Goal: Task Accomplishment & Management: Manage account settings

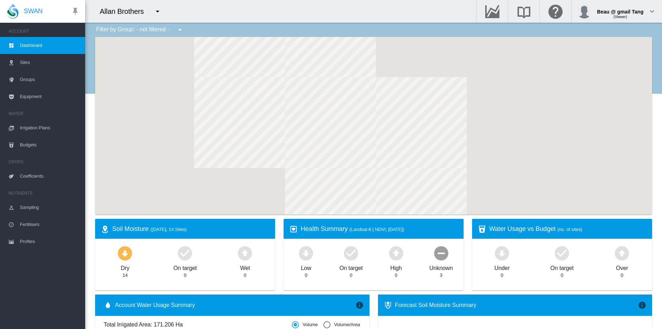
click at [157, 11] on md-icon "icon-menu-down" at bounding box center [157, 11] width 9 height 9
click at [179, 37] on span "SWAN Sync Demo" at bounding box center [194, 38] width 45 height 6
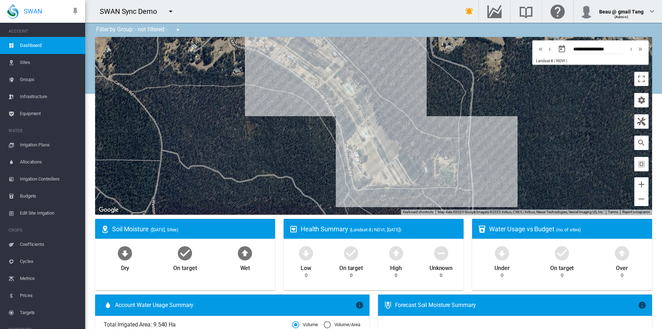
click at [23, 61] on span "Sites" at bounding box center [50, 62] width 60 height 17
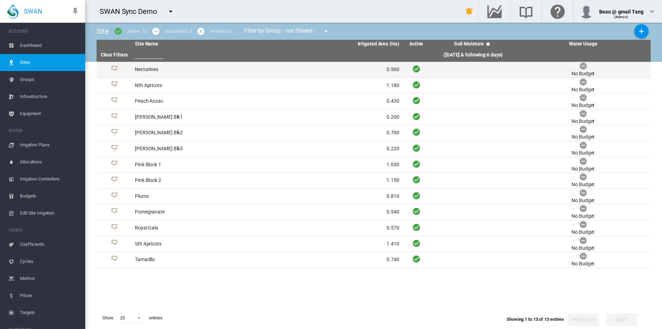
click at [150, 69] on td "Nectarines" at bounding box center [199, 70] width 135 height 16
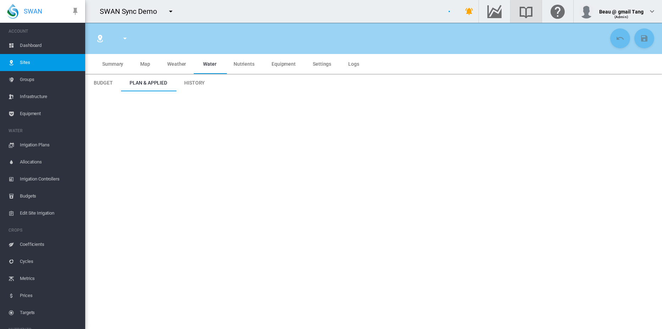
type input "**********"
type input "****"
type input "*********"
type input "***"
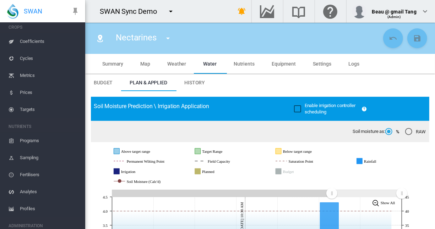
scroll to position [322, 0]
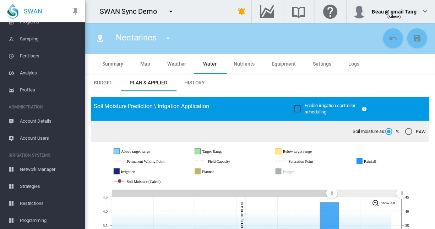
click at [39, 121] on span "Account Details" at bounding box center [50, 121] width 60 height 17
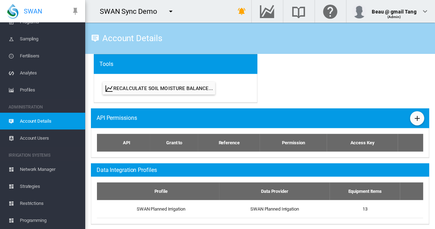
scroll to position [355, 0]
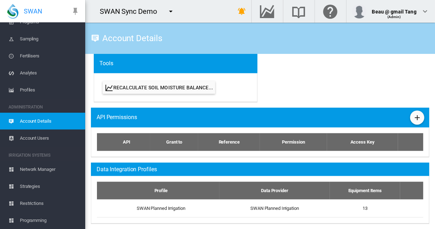
click at [181, 87] on button "Recalculate Soil Moisture Balance..." at bounding box center [159, 87] width 113 height 13
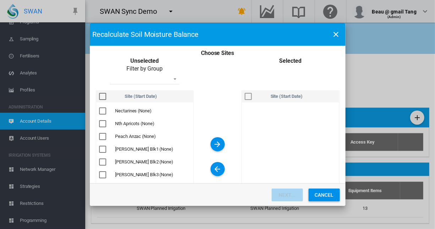
click at [103, 110] on div "Choose Sites ..." at bounding box center [102, 111] width 7 height 7
click at [214, 145] on md-icon "icon-arrow-right" at bounding box center [217, 144] width 9 height 9
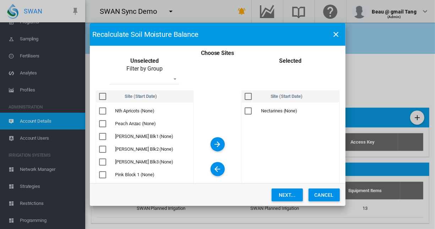
click at [289, 197] on button "Next..." at bounding box center [287, 195] width 31 height 13
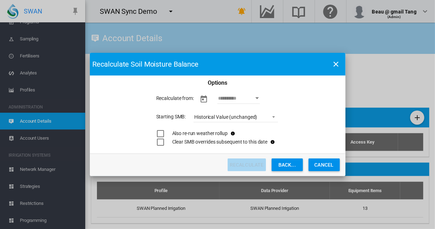
click at [258, 99] on div "Open calendar" at bounding box center [257, 99] width 4 height 2
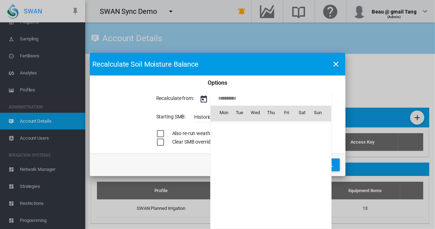
scroll to position [565, 0]
click at [256, 144] on span "1" at bounding box center [255, 144] width 14 height 14
type input "**********"
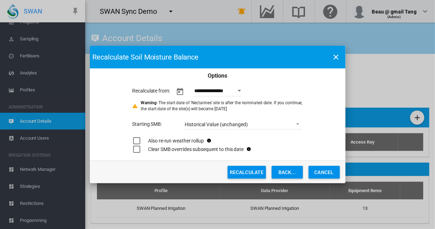
click at [256, 173] on button "Recalculate" at bounding box center [247, 172] width 38 height 13
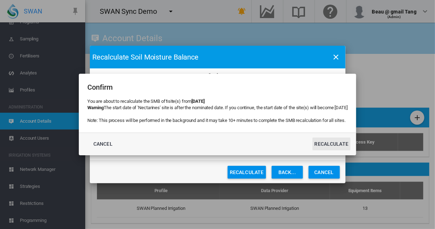
click at [343, 146] on button "Recalculate" at bounding box center [332, 144] width 38 height 13
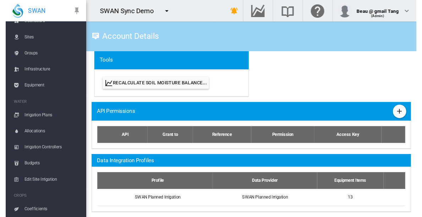
scroll to position [2, 0]
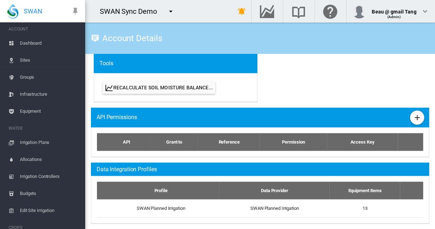
click at [27, 60] on span "Sites" at bounding box center [50, 60] width 60 height 17
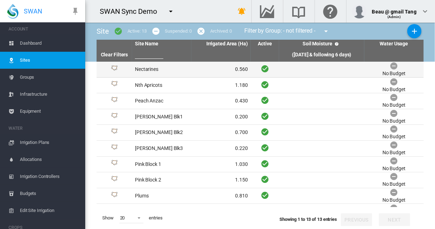
click at [152, 68] on td "Nectarines" at bounding box center [161, 70] width 59 height 16
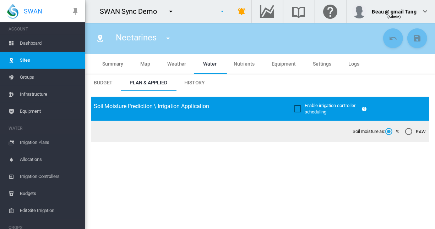
type input "**********"
type input "****"
type input "*********"
type input "***"
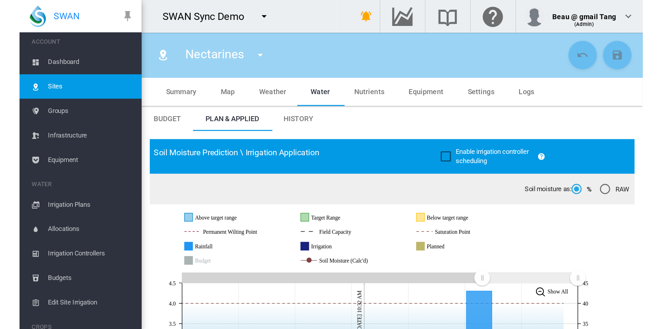
scroll to position [2, 0]
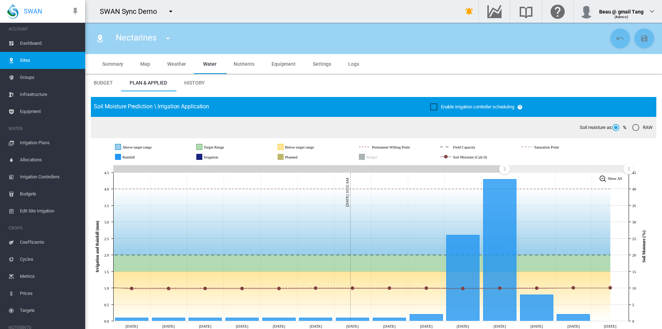
click at [145, 63] on span "Map" at bounding box center [145, 64] width 10 height 6
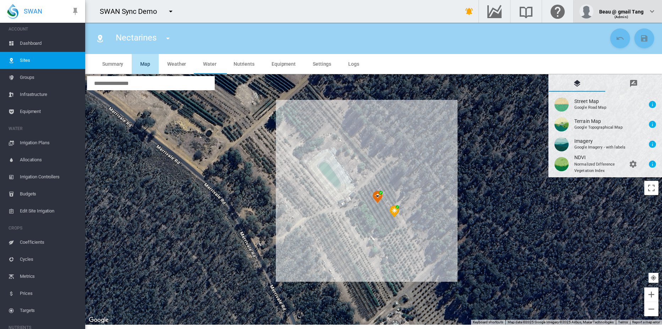
click at [172, 63] on span "Weather" at bounding box center [176, 64] width 19 height 6
click at [173, 64] on span "Weather" at bounding box center [176, 64] width 19 height 6
click at [281, 14] on div "SWAN Sync Demo" at bounding box center [267, 11] width 364 height 23
click at [264, 8] on div "SWAN Sync Demo" at bounding box center [267, 11] width 364 height 23
click at [250, 13] on div "SWAN Sync Demo" at bounding box center [267, 11] width 364 height 23
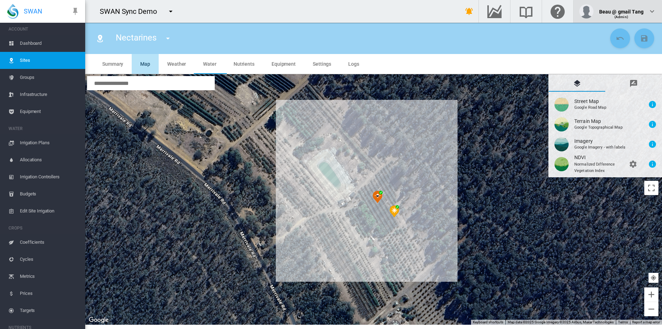
click at [262, 4] on div "SWAN Sync Demo" at bounding box center [267, 11] width 364 height 23
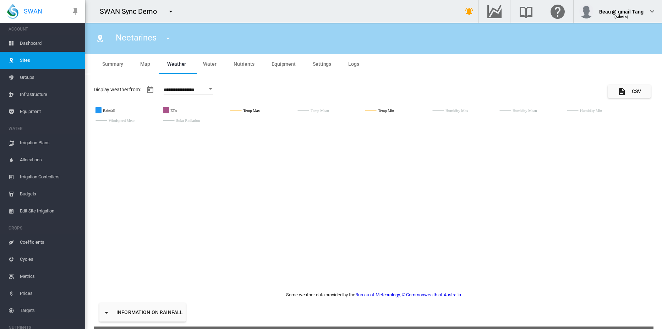
click at [261, 16] on div "SWAN Sync Demo" at bounding box center [267, 11] width 364 height 23
drag, startPoint x: 211, startPoint y: 64, endPoint x: 190, endPoint y: 82, distance: 28.4
click at [211, 64] on span "Water" at bounding box center [209, 64] width 13 height 6
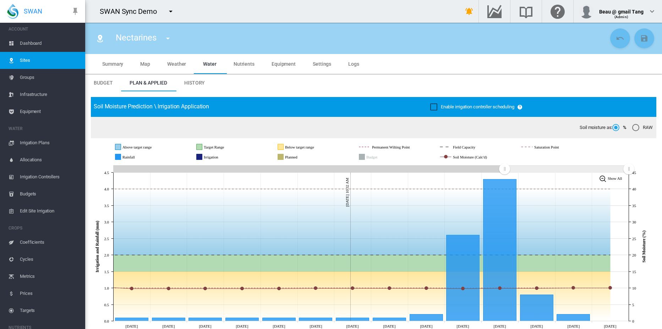
click at [112, 63] on span "Summary" at bounding box center [112, 64] width 21 height 6
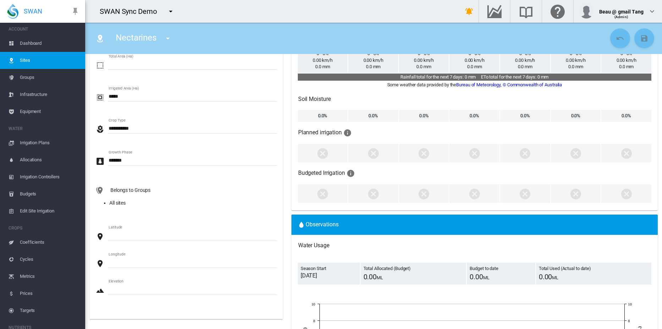
scroll to position [0, 0]
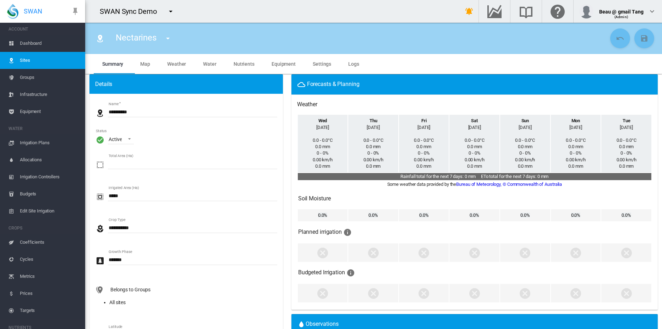
click at [315, 61] on span "Settings" at bounding box center [322, 64] width 18 height 6
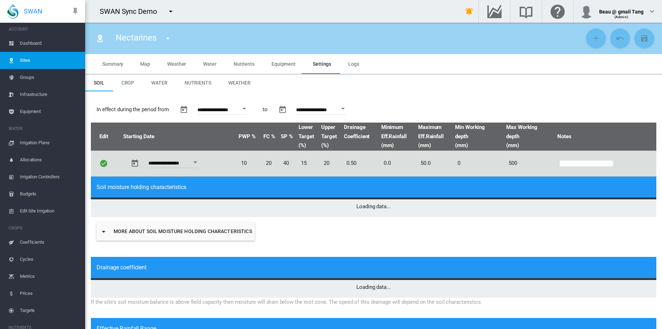
type input "*"
type input "**"
type input "****"
type input "***"
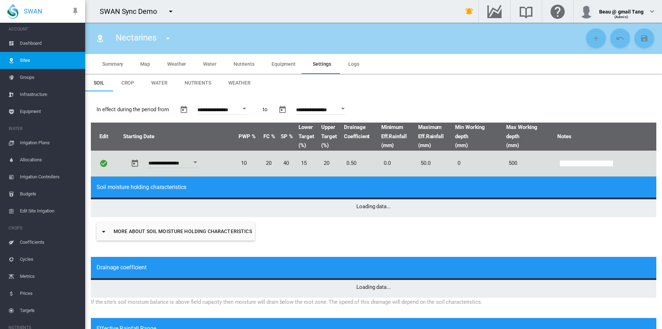
type input "****"
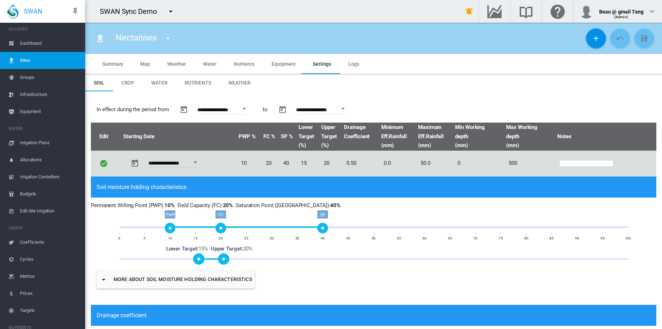
drag, startPoint x: 132, startPoint y: 85, endPoint x: 119, endPoint y: 179, distance: 94.6
click at [132, 84] on span "Crop" at bounding box center [127, 83] width 13 height 6
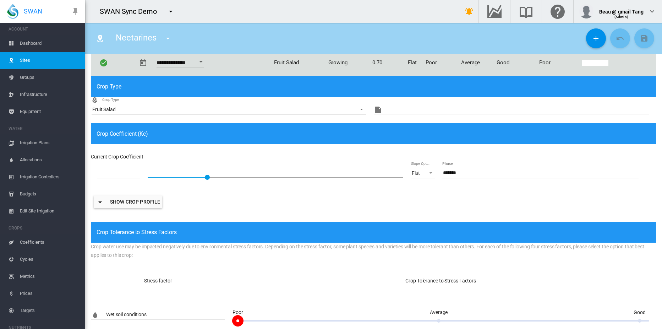
scroll to position [22, 0]
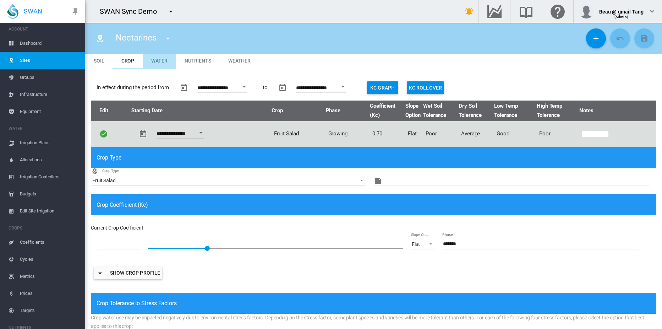
click at [160, 60] on span "Water" at bounding box center [159, 61] width 16 height 6
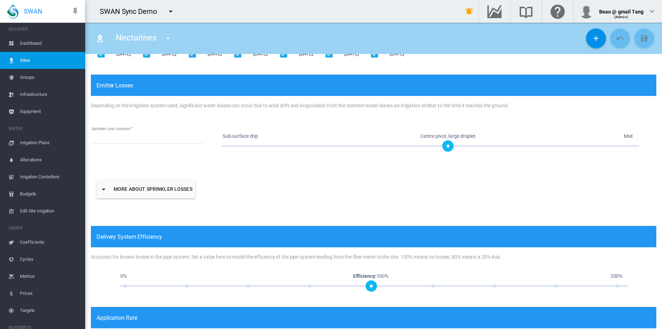
scroll to position [0, 0]
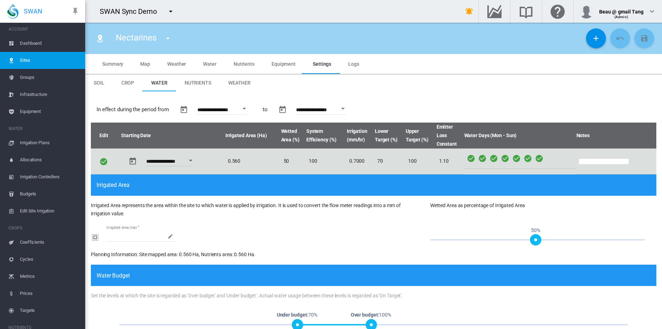
click at [234, 81] on span "Weather" at bounding box center [239, 83] width 22 height 6
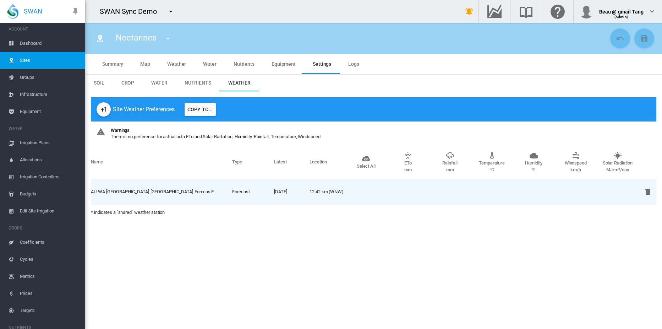
drag, startPoint x: 90, startPoint y: 191, endPoint x: 157, endPoint y: 194, distance: 67.2
click at [157, 194] on div "Site Weather Preferences Copy To... Warnings There is no preference for actual …" at bounding box center [373, 158] width 577 height 135
copy div "Name Type Latest Location Select All ETo mm Rainfall mm Temperature °C Humidity…"
click at [328, 112] on div "Site Weather Preferences Copy To..." at bounding box center [374, 109] width 566 height 25
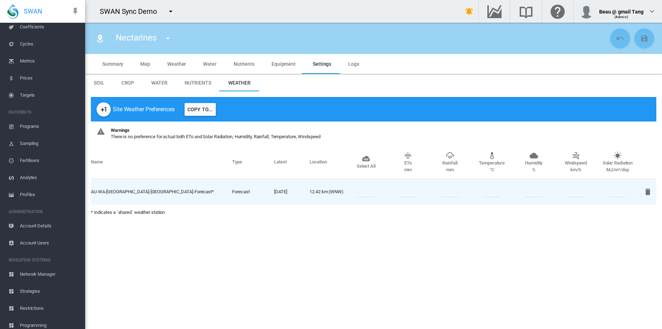
scroll to position [222, 0]
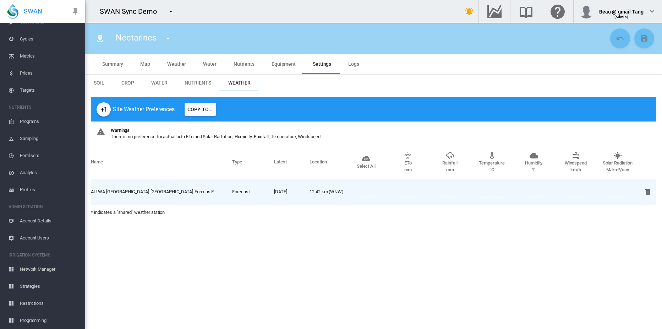
click at [30, 221] on span "Account Details" at bounding box center [50, 220] width 60 height 17
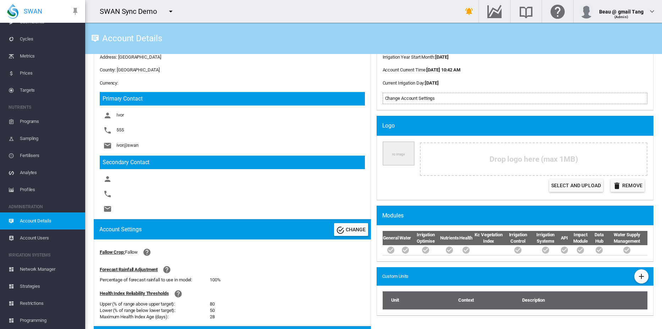
scroll to position [262, 0]
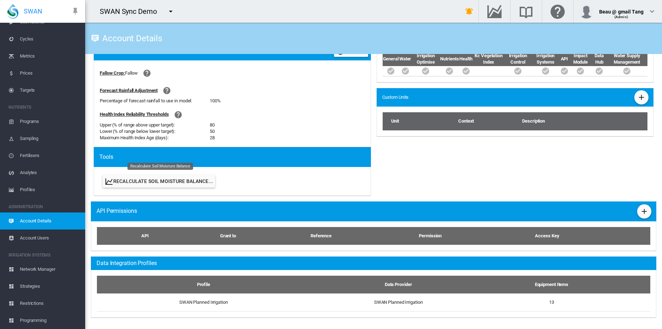
click at [148, 181] on button "Recalculate Soil Moisture Balance..." at bounding box center [159, 181] width 113 height 13
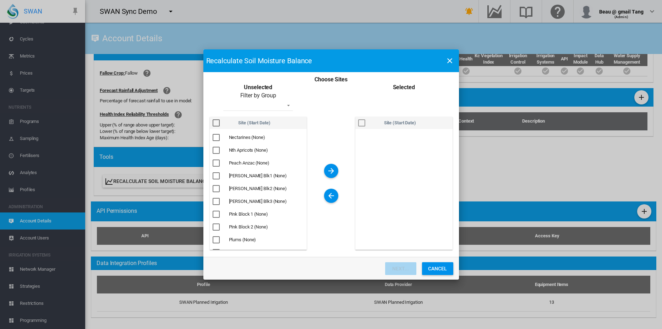
click at [215, 136] on div "Choose Sites ..." at bounding box center [216, 137] width 7 height 7
click at [331, 171] on md-icon "icon-arrow-right" at bounding box center [331, 171] width 9 height 9
click at [399, 269] on button "Next..." at bounding box center [400, 268] width 31 height 13
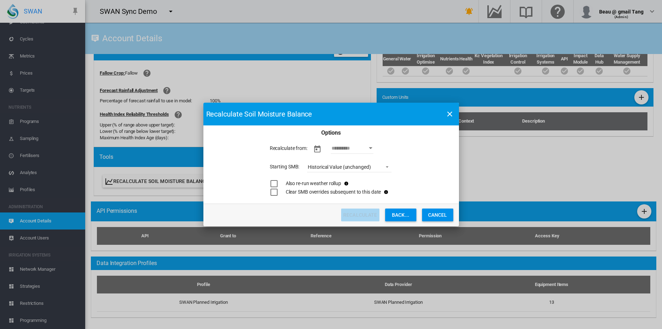
click at [371, 146] on button "Open calendar" at bounding box center [370, 148] width 13 height 13
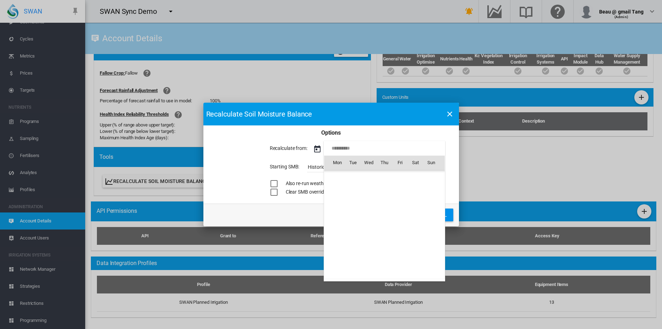
scroll to position [565, 0]
click at [368, 195] on span "1" at bounding box center [369, 193] width 14 height 14
type input "**********"
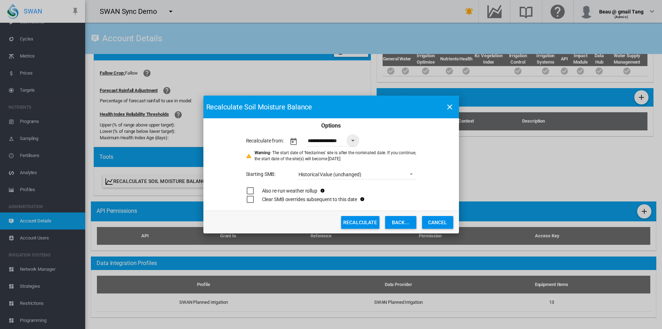
click at [322, 175] on div "Historical Value (unchanged)" at bounding box center [330, 175] width 63 height 6
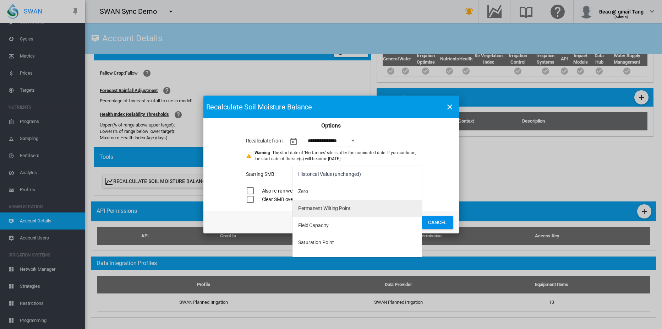
click at [320, 208] on div "Permanent Wilting Point" at bounding box center [324, 208] width 53 height 7
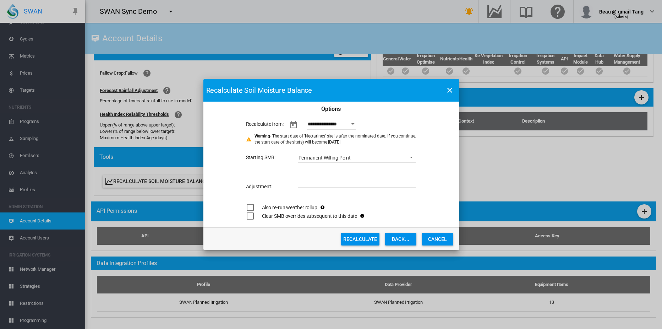
click at [445, 240] on button "Cancel" at bounding box center [437, 239] width 31 height 13
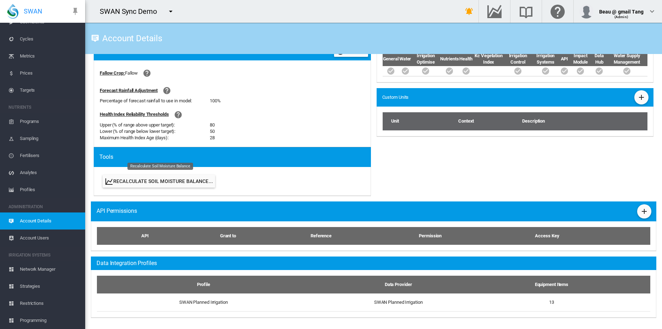
click at [163, 181] on button "Recalculate Soil Moisture Balance..." at bounding box center [159, 181] width 113 height 13
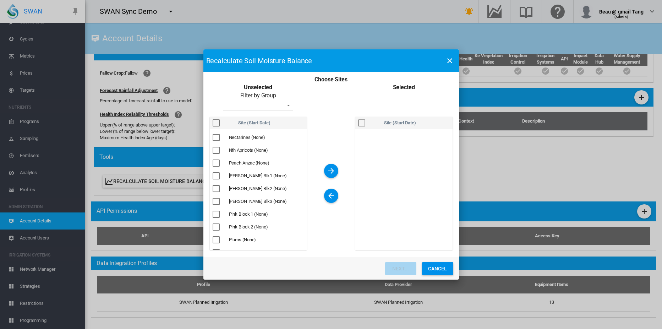
click at [217, 139] on div "Choose Sites ..." at bounding box center [216, 137] width 7 height 7
click at [331, 168] on md-icon "icon-arrow-right" at bounding box center [331, 171] width 9 height 9
click at [401, 268] on button "Next..." at bounding box center [400, 268] width 31 height 13
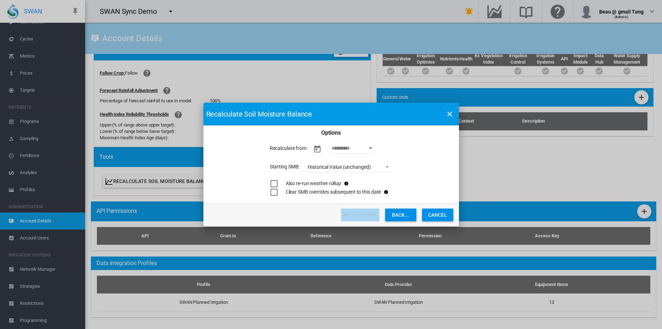
drag, startPoint x: 370, startPoint y: 147, endPoint x: 366, endPoint y: 158, distance: 11.5
click at [370, 147] on button "Open calendar" at bounding box center [370, 148] width 13 height 13
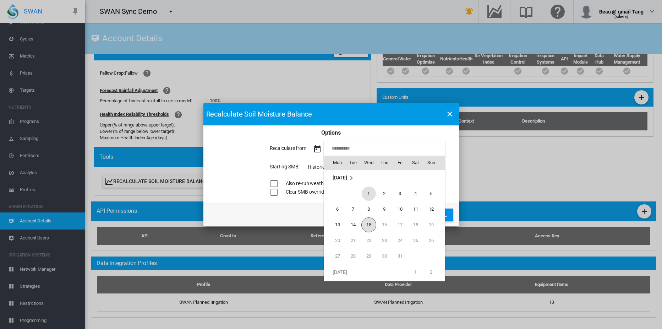
click at [369, 195] on span "1" at bounding box center [369, 193] width 14 height 14
type input "**********"
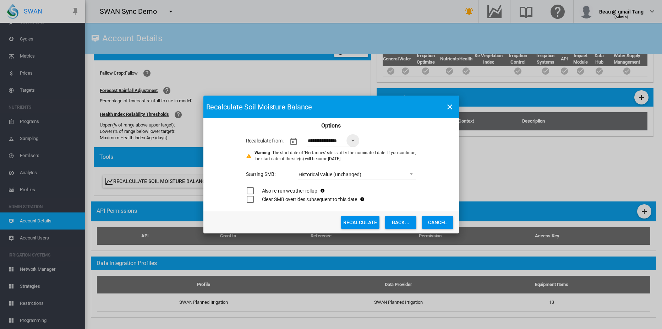
click at [251, 191] on div "Choose Sites ..." at bounding box center [250, 190] width 7 height 7
click at [359, 220] on button "Recalculate" at bounding box center [360, 222] width 38 height 13
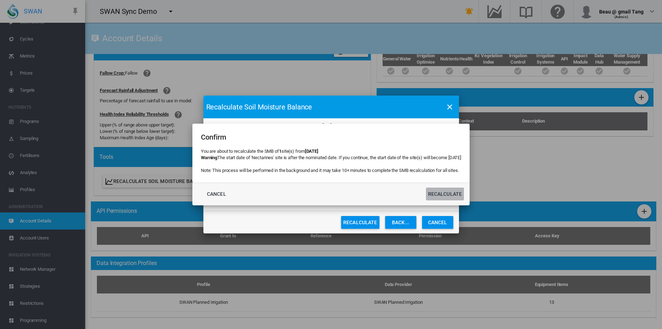
click at [465, 193] on button "Recalculate" at bounding box center [445, 194] width 38 height 13
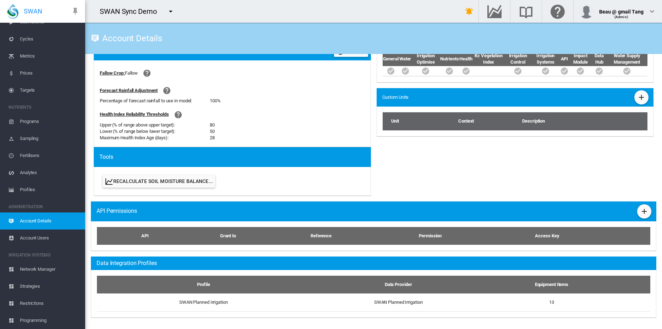
scroll to position [0, 0]
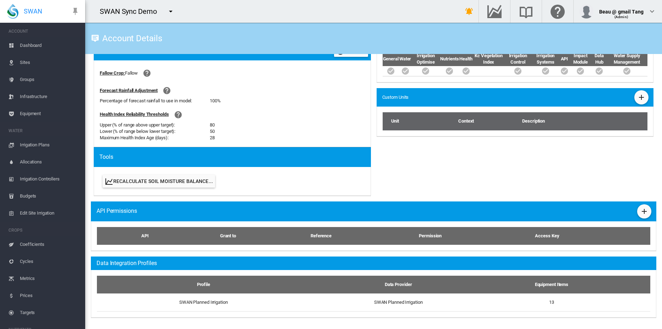
click at [25, 59] on span "Sites" at bounding box center [50, 62] width 60 height 17
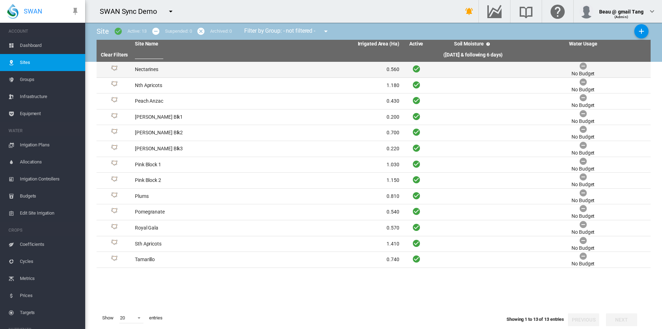
click at [151, 70] on td "Nectarines" at bounding box center [199, 70] width 135 height 16
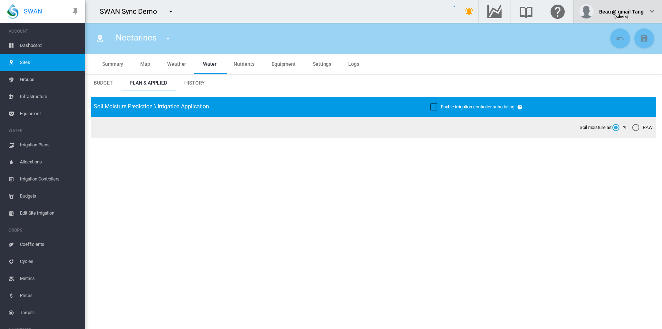
type input "**********"
type input "****"
type input "*********"
type input "***"
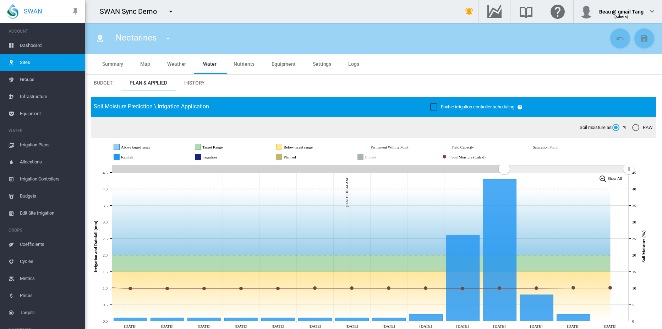
scroll to position [222, 0]
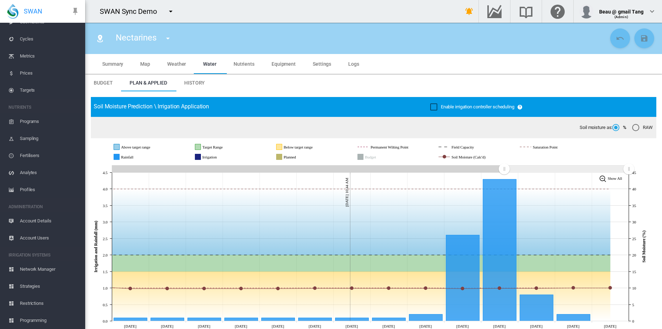
drag, startPoint x: 40, startPoint y: 220, endPoint x: 50, endPoint y: 220, distance: 10.3
click at [40, 220] on span "Account Details" at bounding box center [50, 220] width 60 height 17
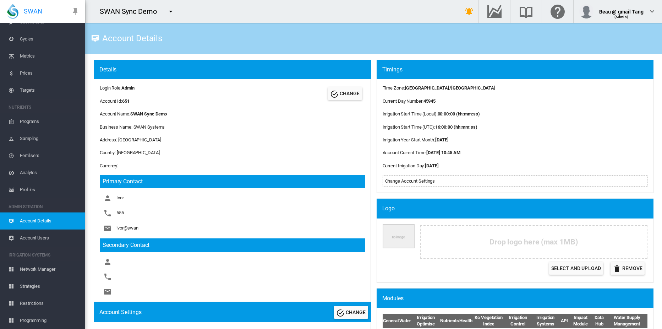
scroll to position [262, 0]
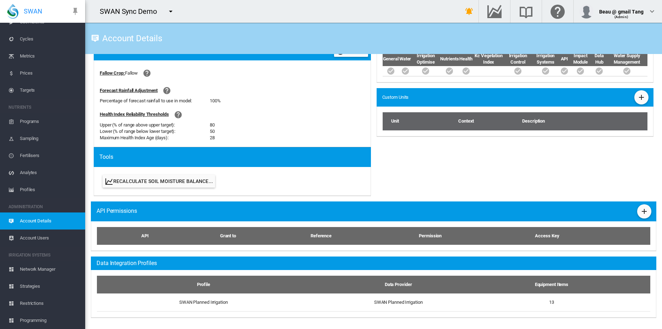
click at [152, 180] on button "Recalculate Soil Moisture Balance..." at bounding box center [159, 181] width 113 height 13
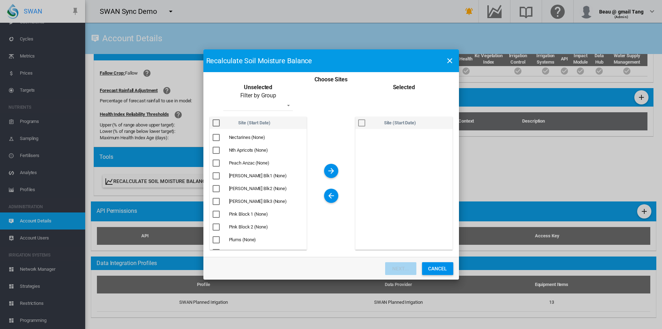
click at [218, 136] on div "Choose Sites ..." at bounding box center [216, 137] width 7 height 7
click at [330, 170] on md-icon "icon-arrow-right" at bounding box center [331, 171] width 9 height 9
click at [404, 272] on button "Next..." at bounding box center [400, 268] width 31 height 13
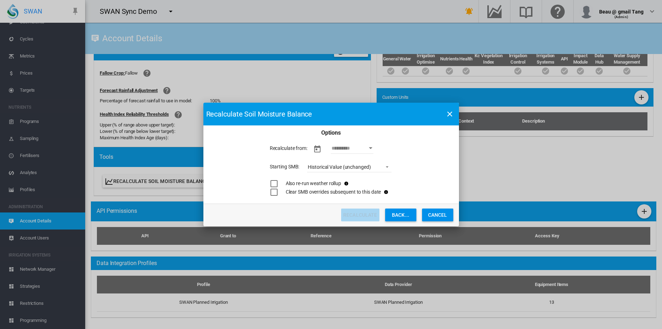
click at [363, 150] on input "As At Date" at bounding box center [352, 148] width 43 height 11
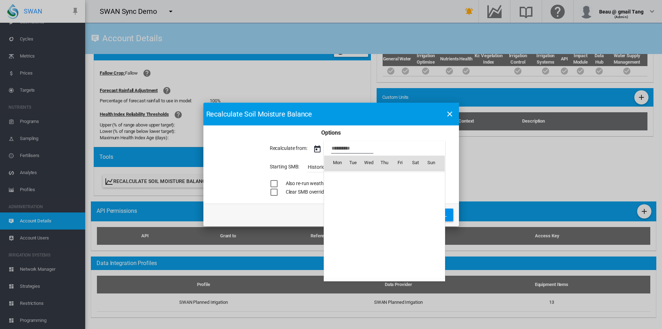
scroll to position [565, 0]
click at [369, 193] on span "1" at bounding box center [369, 193] width 14 height 14
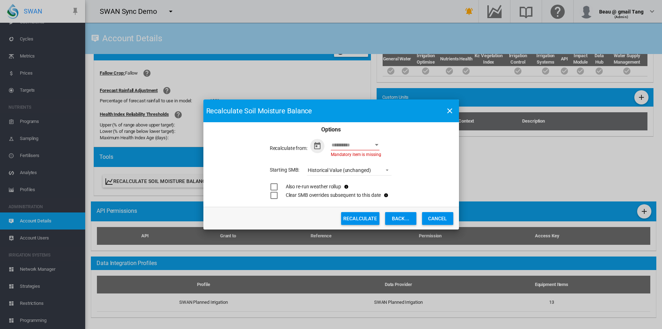
type input "**********"
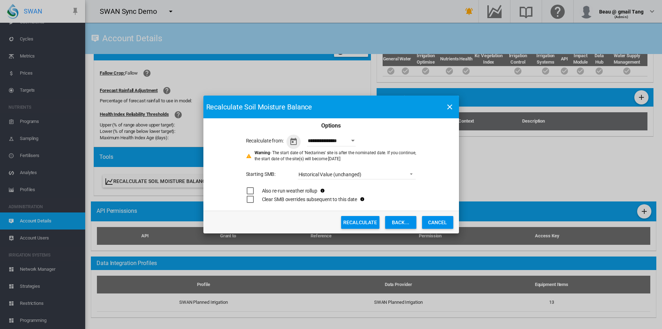
click at [337, 176] on div "Historical Value (unchanged)" at bounding box center [330, 175] width 63 height 6
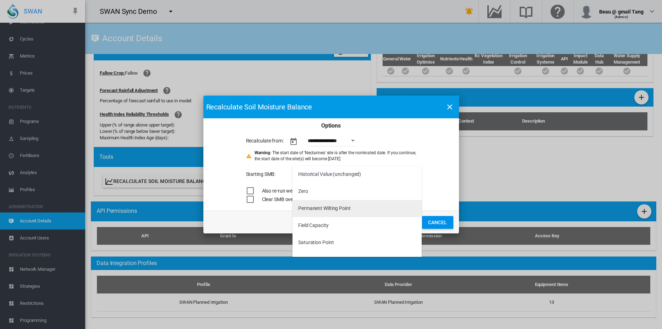
click at [307, 208] on div "Permanent Wilting Point" at bounding box center [324, 208] width 53 height 7
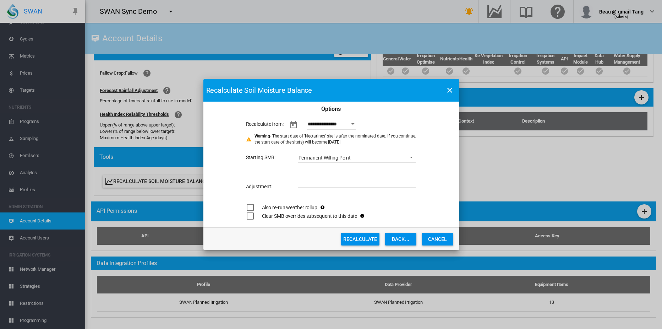
click at [249, 208] on div "Choose Sites ..." at bounding box center [250, 207] width 7 height 7
click at [362, 239] on button "Recalculate" at bounding box center [360, 239] width 38 height 13
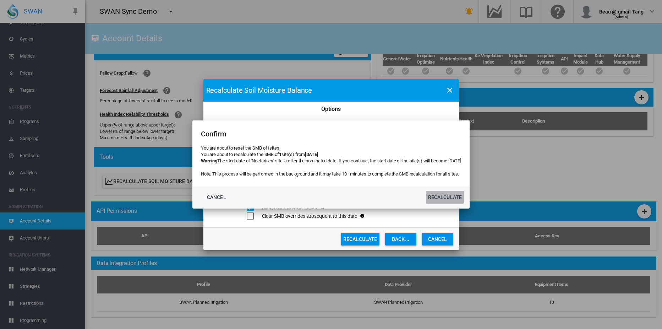
click at [465, 197] on button "Recalculate" at bounding box center [445, 197] width 38 height 13
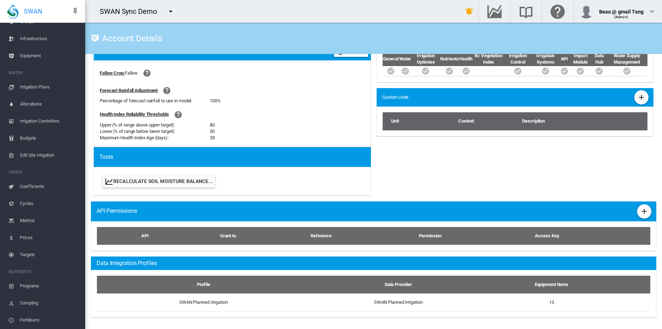
scroll to position [0, 0]
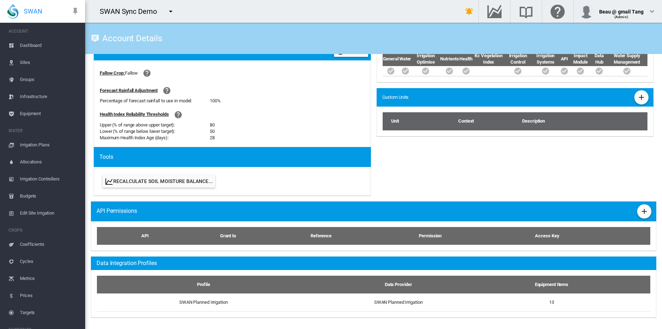
click at [23, 60] on span "Sites" at bounding box center [50, 62] width 60 height 17
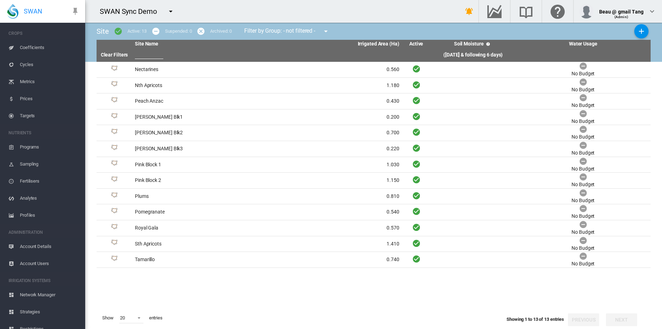
scroll to position [222, 0]
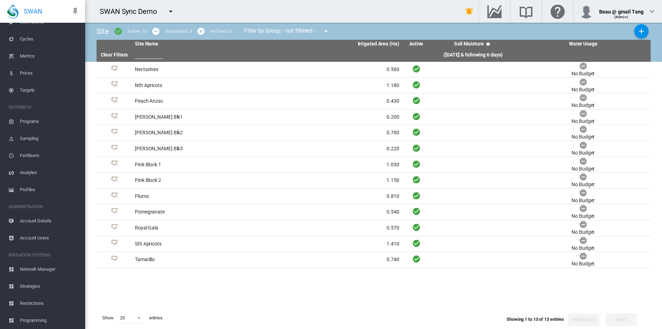
click at [38, 219] on span "Account Details" at bounding box center [50, 220] width 60 height 17
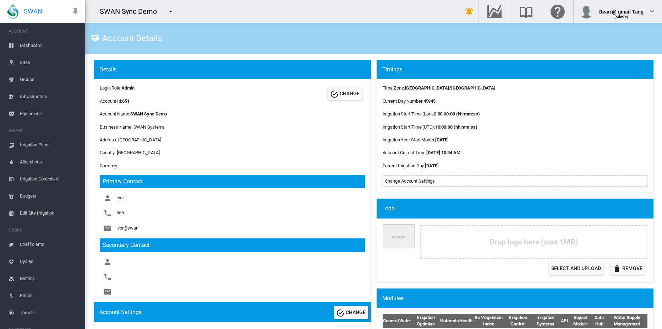
click at [26, 60] on span "Sites" at bounding box center [50, 62] width 60 height 17
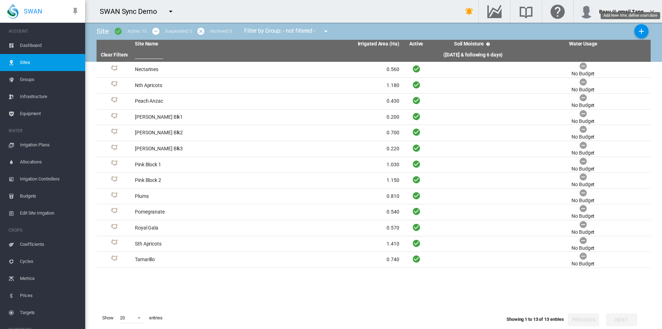
click at [644, 31] on md-icon "icon-plus" at bounding box center [642, 31] width 9 height 9
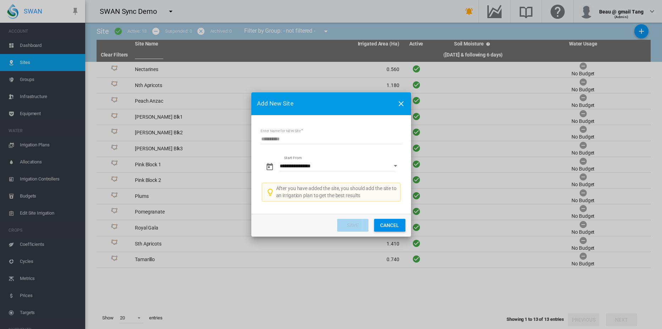
click at [291, 139] on input "Enter Name for NEW Site" at bounding box center [331, 139] width 141 height 11
type input "*****"
click at [338, 166] on input "**********" at bounding box center [337, 166] width 116 height 11
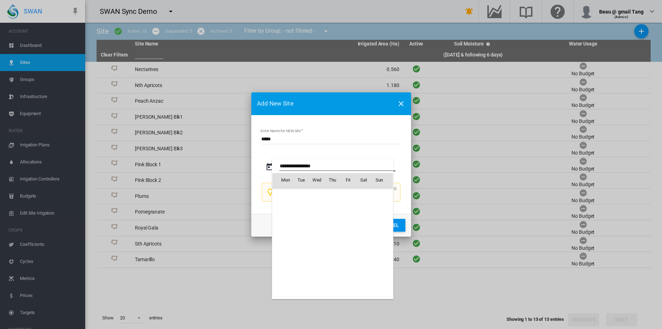
scroll to position [1412, 0]
click at [263, 209] on div at bounding box center [331, 164] width 662 height 329
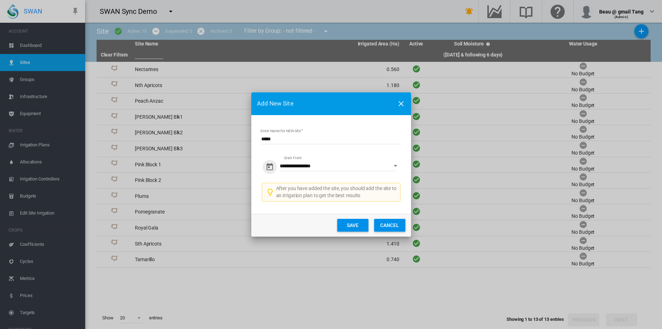
click at [353, 223] on button "Save" at bounding box center [352, 225] width 31 height 13
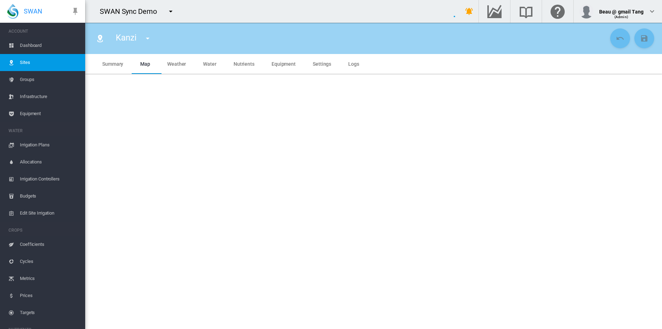
type input "*****"
type input "*********"
type input "***"
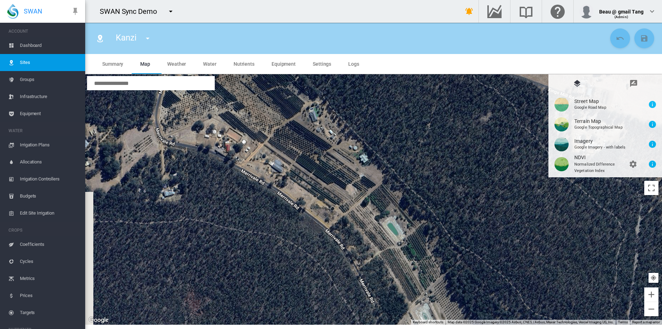
drag, startPoint x: 302, startPoint y: 177, endPoint x: 369, endPoint y: 279, distance: 122.0
click at [369, 279] on div at bounding box center [373, 199] width 577 height 250
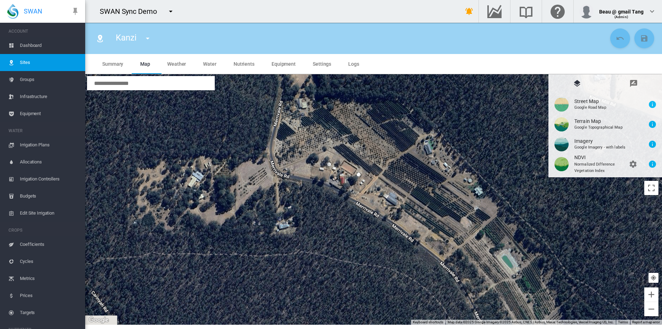
drag, startPoint x: 312, startPoint y: 224, endPoint x: 425, endPoint y: 253, distance: 116.4
click at [425, 253] on div at bounding box center [373, 199] width 577 height 250
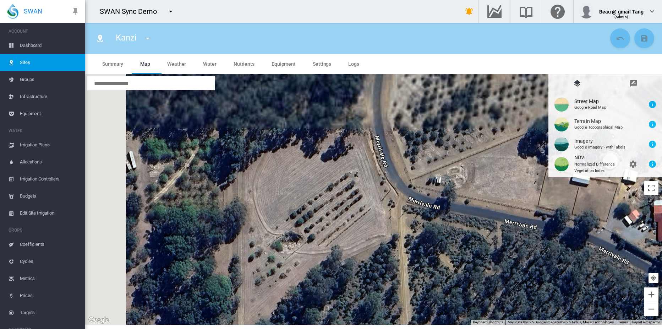
drag, startPoint x: 280, startPoint y: 218, endPoint x: 334, endPoint y: 336, distance: 129.7
click at [334, 329] on html "SWAN ACCOUNT Dashboard Sites Groups Infrastructure Equipment WATER" at bounding box center [331, 164] width 662 height 329
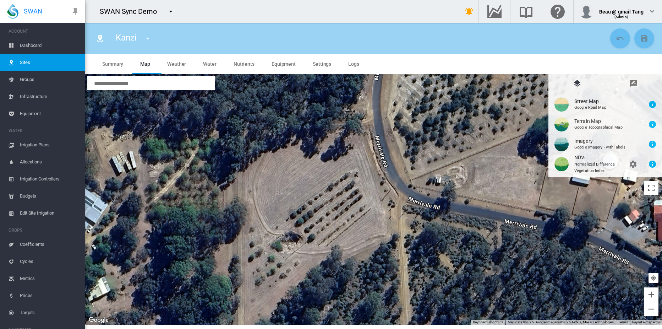
click at [634, 81] on md-icon "icon-message-draw" at bounding box center [634, 83] width 9 height 9
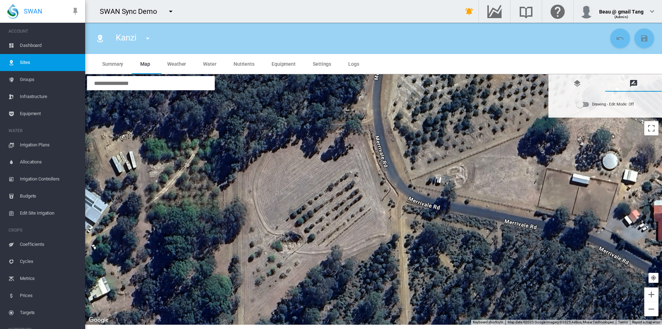
click at [586, 104] on div "Drawing - Edit Mode:\a Off" at bounding box center [583, 104] width 12 height 5
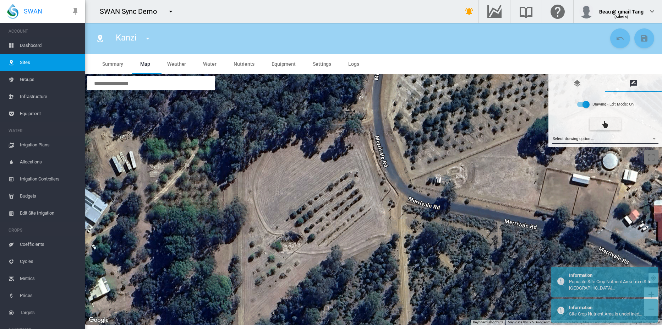
click at [578, 140] on md-select "Select drawing option ... None Site (IMU) Site Health Area Flow Meter Weather S…" at bounding box center [605, 138] width 107 height 11
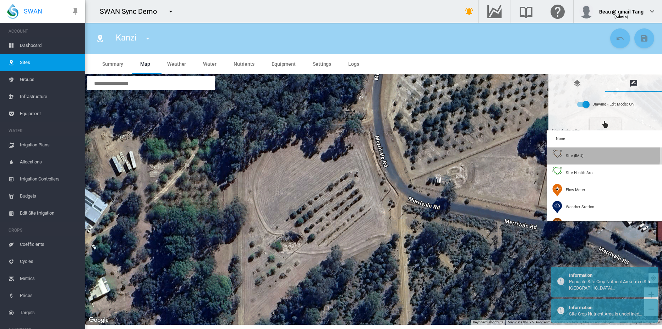
click at [573, 153] on span "Site (IMU)" at bounding box center [575, 155] width 18 height 5
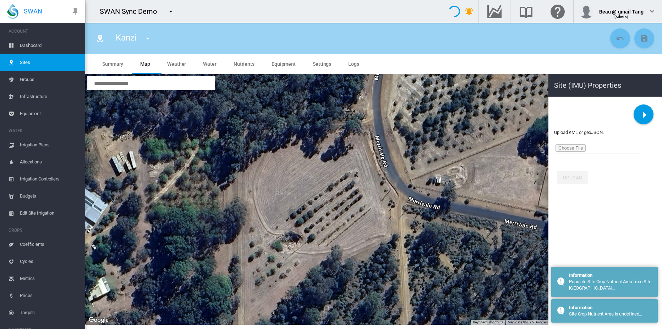
type input "*"
type input "**"
type input "****"
type input "******"
type input "**"
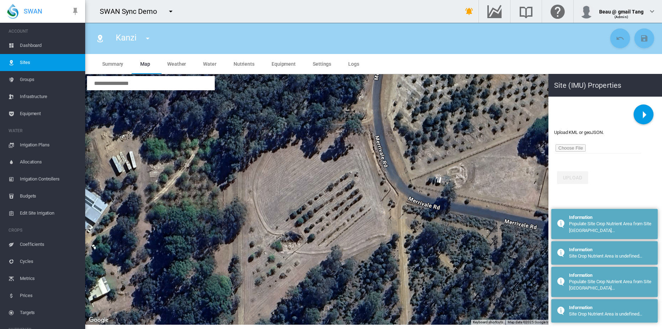
click at [351, 163] on div at bounding box center [374, 199] width 577 height 250
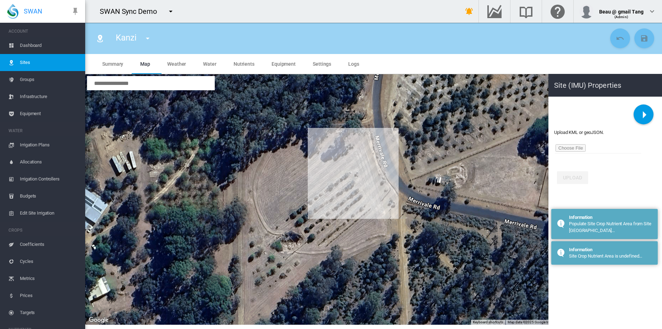
click at [376, 204] on div at bounding box center [374, 199] width 577 height 250
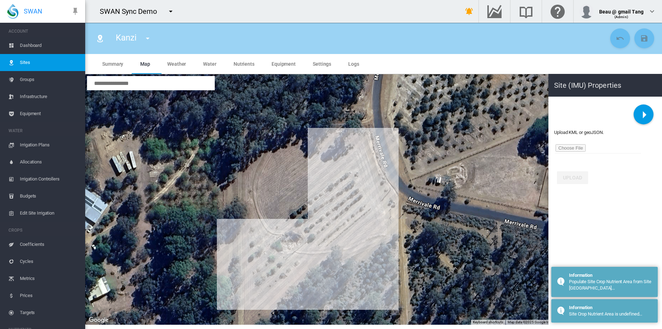
click at [313, 252] on div at bounding box center [374, 199] width 577 height 250
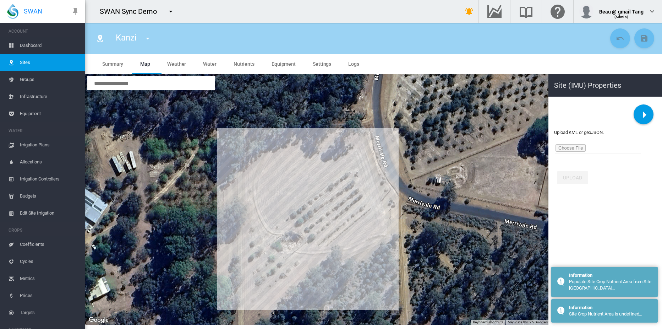
click at [283, 213] on div at bounding box center [374, 199] width 577 height 250
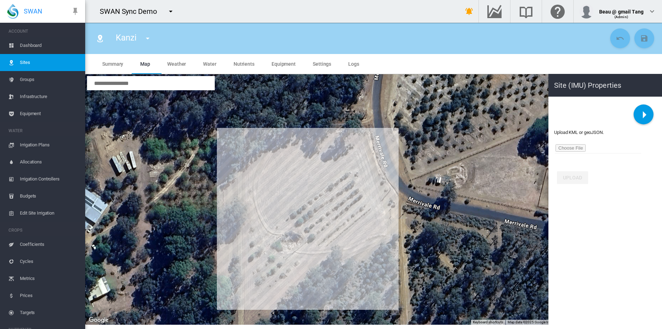
click at [351, 164] on div at bounding box center [374, 199] width 577 height 250
type input "***"
type input "*********"
type input "***"
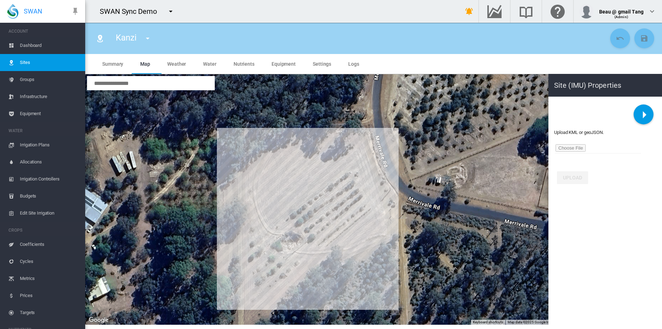
type input "***"
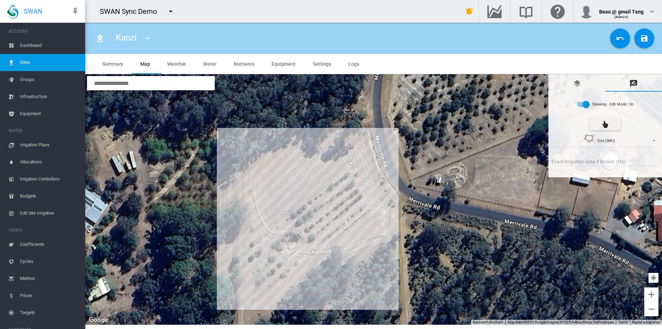
type input "***"
click at [321, 63] on span "Settings" at bounding box center [322, 64] width 18 height 6
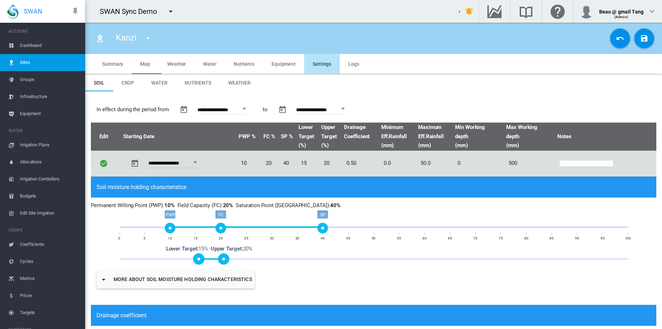
click at [129, 83] on span "Crop" at bounding box center [127, 83] width 13 height 6
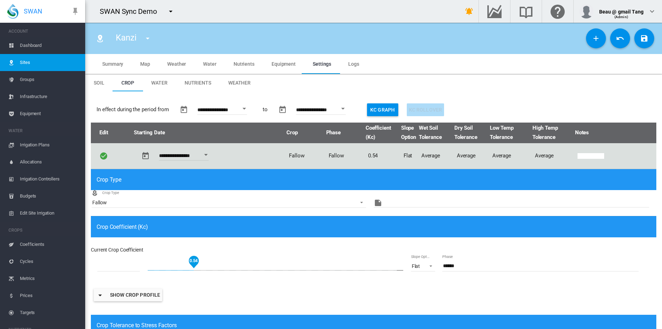
click at [179, 269] on div "0.54" at bounding box center [276, 270] width 256 height 17
type input "****"
click at [158, 83] on span "Water" at bounding box center [159, 83] width 16 height 6
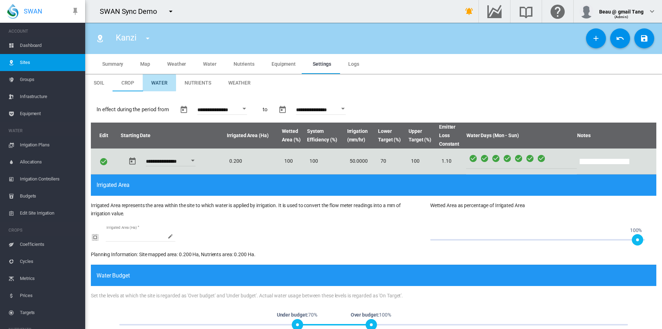
click at [242, 82] on span "Weather" at bounding box center [239, 83] width 22 height 6
click at [236, 82] on span "Weather" at bounding box center [239, 83] width 22 height 6
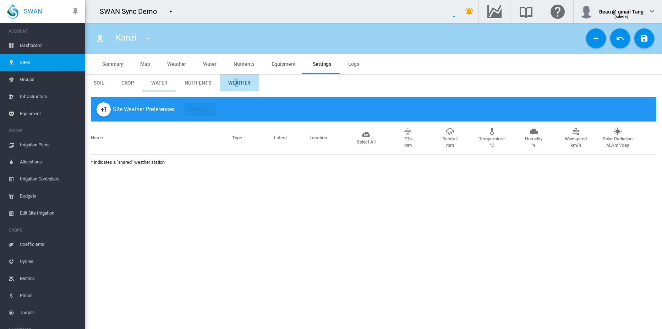
click at [105, 109] on md-icon "icon-plus-one" at bounding box center [103, 109] width 9 height 9
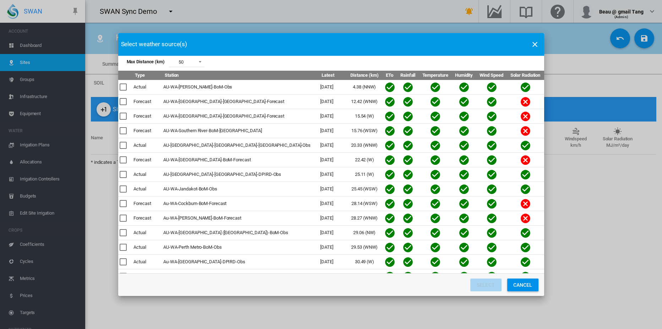
click at [124, 86] on div "Max Distance ..." at bounding box center [123, 86] width 7 height 7
drag, startPoint x: 124, startPoint y: 86, endPoint x: 124, endPoint y: 102, distance: 16.0
click at [124, 86] on div "Max Distance ..." at bounding box center [123, 86] width 7 height 7
click at [126, 102] on div "Max Distance ..." at bounding box center [123, 101] width 7 height 7
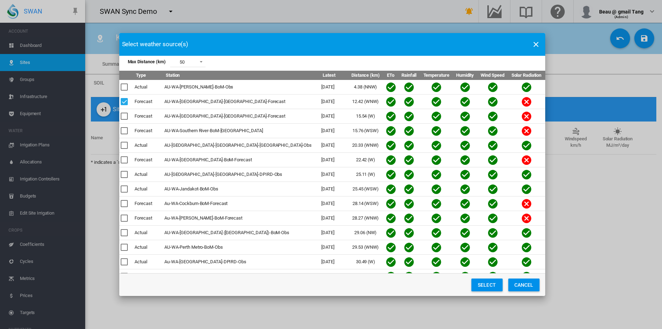
click at [488, 286] on button "Select" at bounding box center [487, 284] width 31 height 13
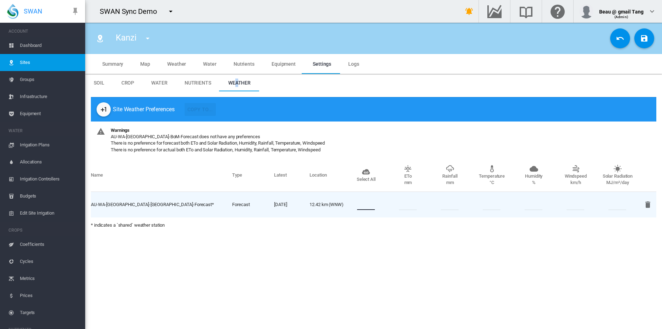
click at [363, 204] on input "number" at bounding box center [366, 204] width 18 height 11
type input "*"
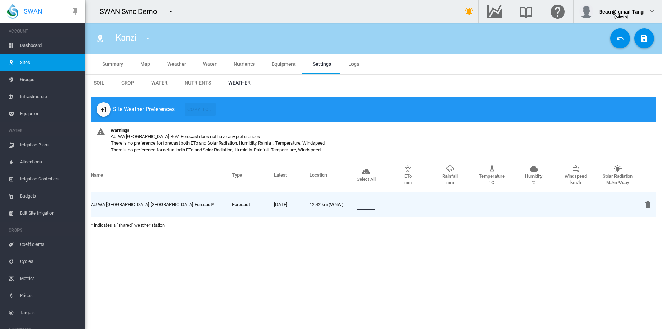
type input "*"
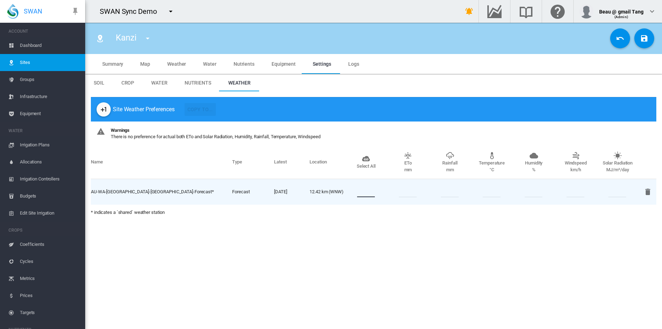
click at [642, 39] on md-icon "icon-content-save" at bounding box center [644, 38] width 9 height 9
click at [105, 109] on md-icon "icon-plus-one" at bounding box center [103, 109] width 9 height 9
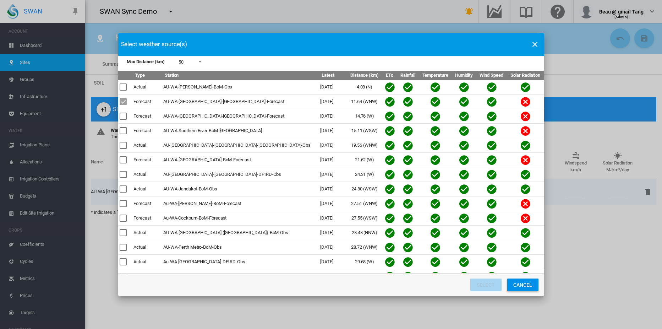
drag, startPoint x: 124, startPoint y: 89, endPoint x: 390, endPoint y: 281, distance: 327.9
click at [124, 89] on div "Max Distance ..." at bounding box center [123, 86] width 7 height 7
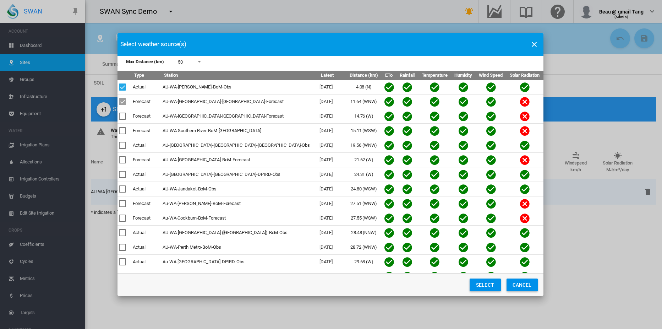
click at [499, 286] on button "Select" at bounding box center [485, 284] width 31 height 13
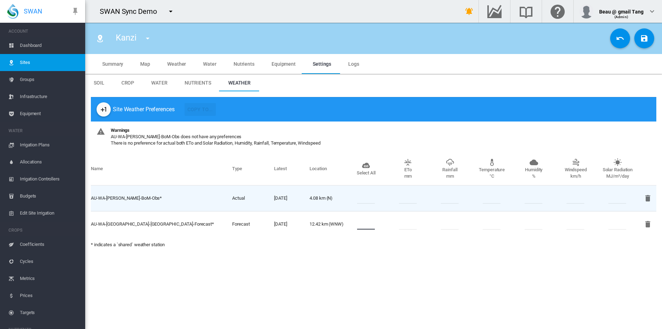
drag, startPoint x: 370, startPoint y: 224, endPoint x: 349, endPoint y: 226, distance: 20.3
click at [350, 224] on div "*" at bounding box center [366, 224] width 42 height 11
type input "*"
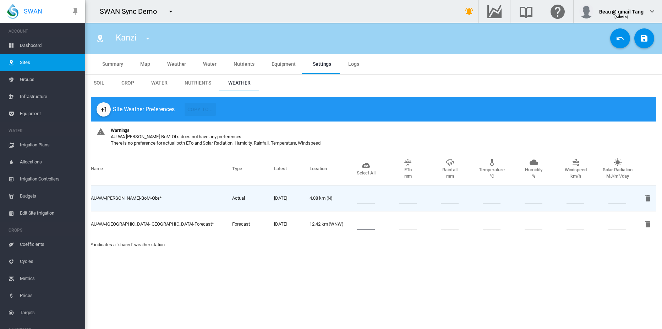
type input "*"
click at [367, 200] on input "number" at bounding box center [366, 198] width 18 height 11
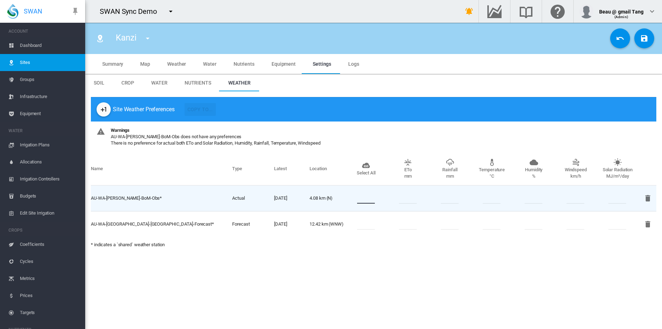
click at [368, 199] on input "number" at bounding box center [366, 198] width 18 height 11
type input "*"
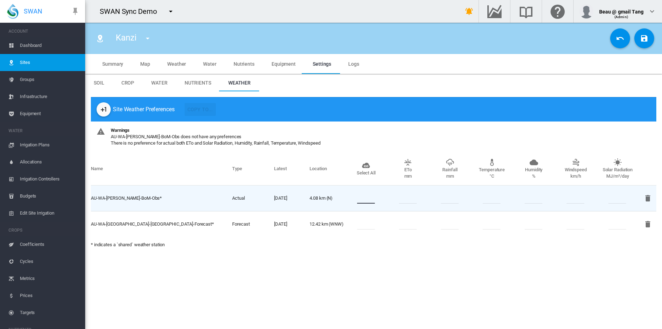
type input "*"
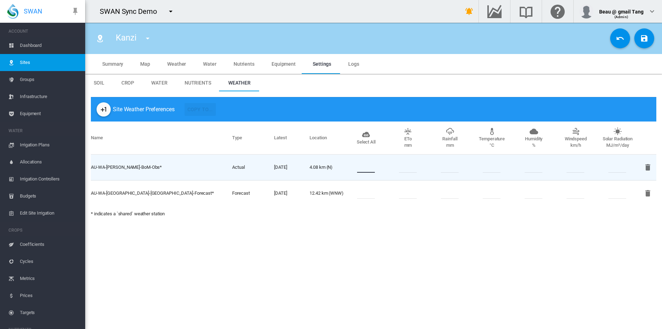
type input "*"
click at [646, 37] on md-icon "icon-content-save" at bounding box center [644, 38] width 9 height 9
click at [161, 81] on span "Water" at bounding box center [159, 83] width 16 height 6
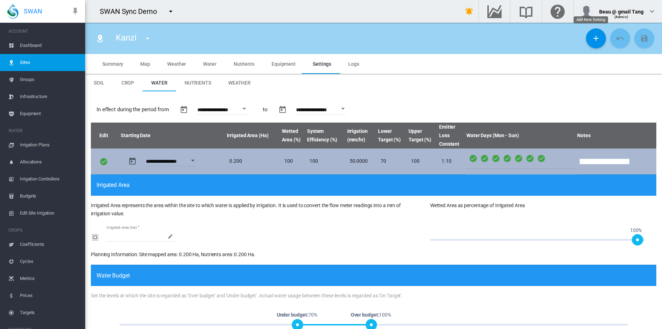
click at [592, 37] on md-icon "icon-plus" at bounding box center [596, 38] width 9 height 9
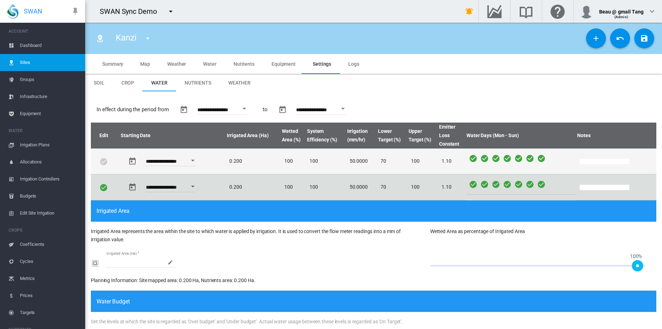
click at [196, 162] on button "Open calendar" at bounding box center [192, 160] width 13 height 13
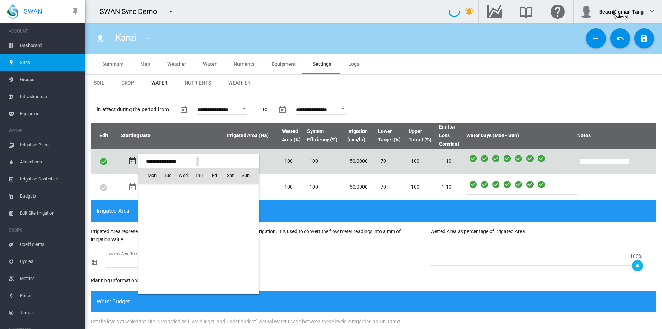
scroll to position [17789, 0]
click at [183, 209] on span "1" at bounding box center [183, 206] width 14 height 14
type input "**********"
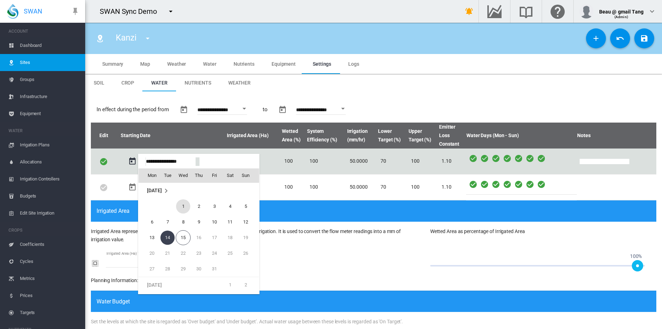
type input "**********"
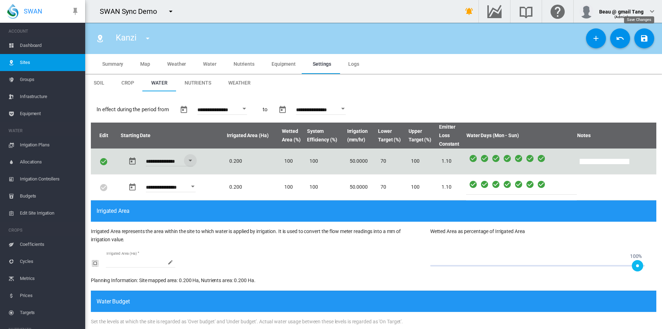
click at [640, 39] on md-icon "icon-content-save" at bounding box center [644, 38] width 9 height 9
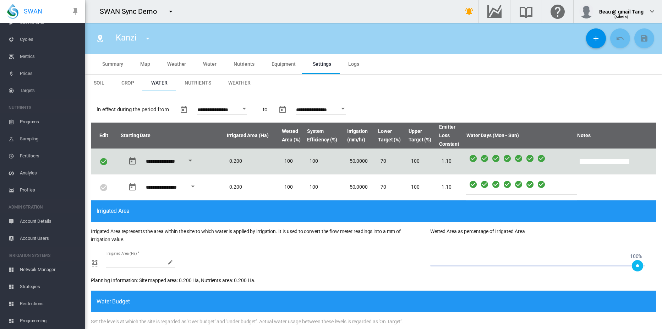
scroll to position [222, 0]
click at [32, 220] on span "Account Details" at bounding box center [50, 220] width 60 height 17
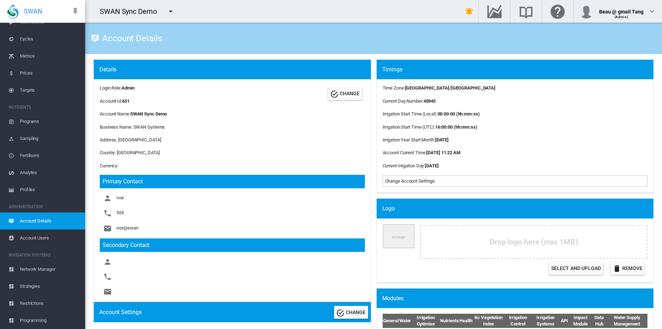
click at [169, 13] on md-icon "icon-menu-down" at bounding box center [171, 11] width 9 height 9
click at [201, 21] on span "Allan Brothers" at bounding box center [202, 21] width 34 height 6
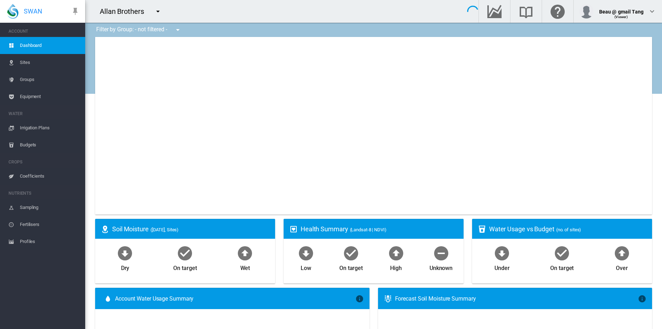
type input "**********"
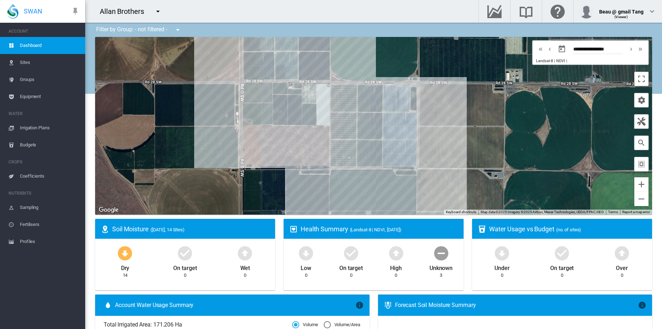
click at [158, 13] on md-icon "icon-menu-down" at bounding box center [158, 11] width 9 height 9
